Goal: Transaction & Acquisition: Purchase product/service

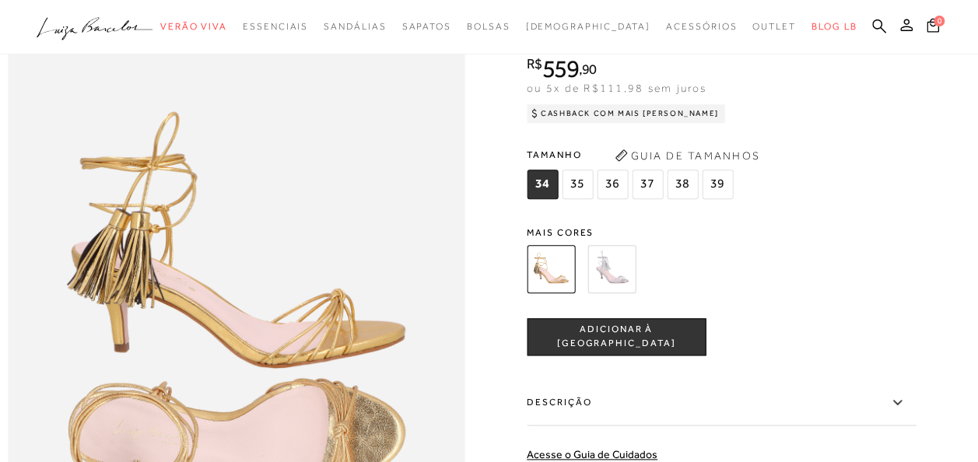
scroll to position [699, 0]
click at [625, 294] on img at bounding box center [611, 270] width 48 height 48
click at [615, 294] on img at bounding box center [611, 270] width 48 height 48
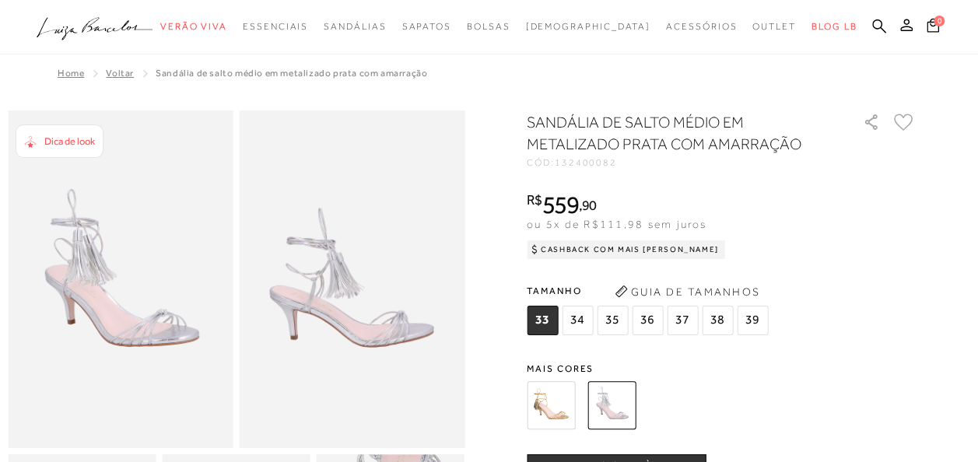
click at [587, 321] on span "34" at bounding box center [577, 321] width 31 height 30
click at [555, 392] on img at bounding box center [551, 405] width 48 height 48
